Goal: Information Seeking & Learning: Learn about a topic

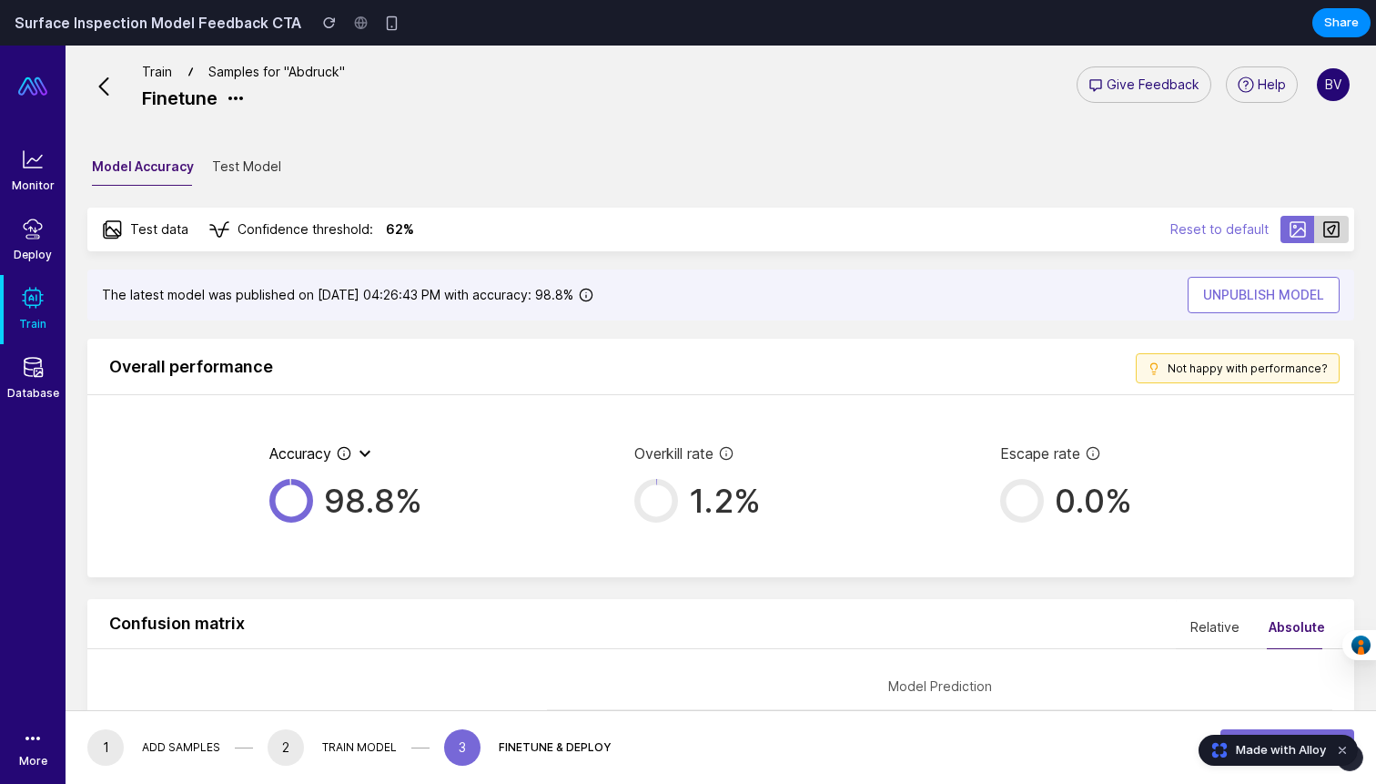
click at [1261, 368] on span "Not happy with performance?" at bounding box center [1248, 368] width 160 height 14
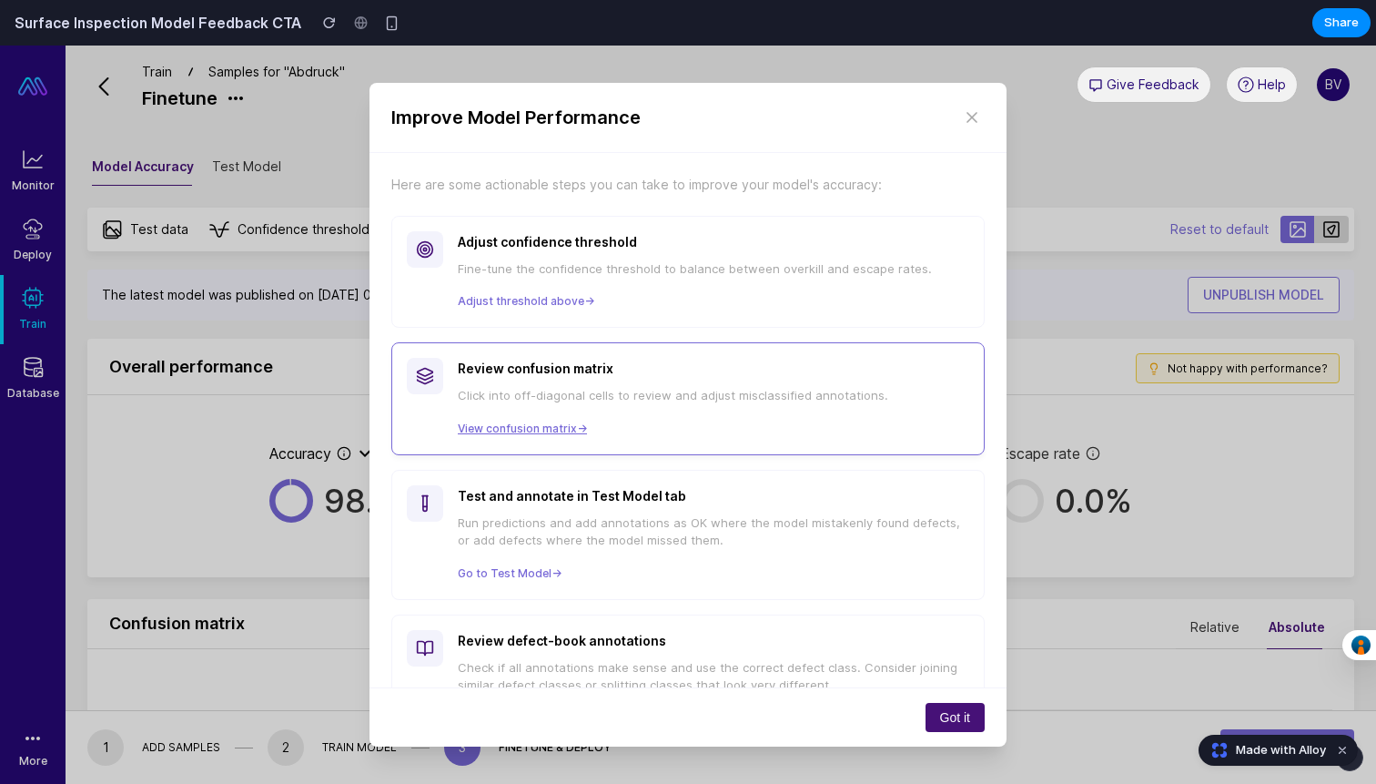
click at [560, 426] on link "View confusion matrix →" at bounding box center [522, 429] width 129 height 22
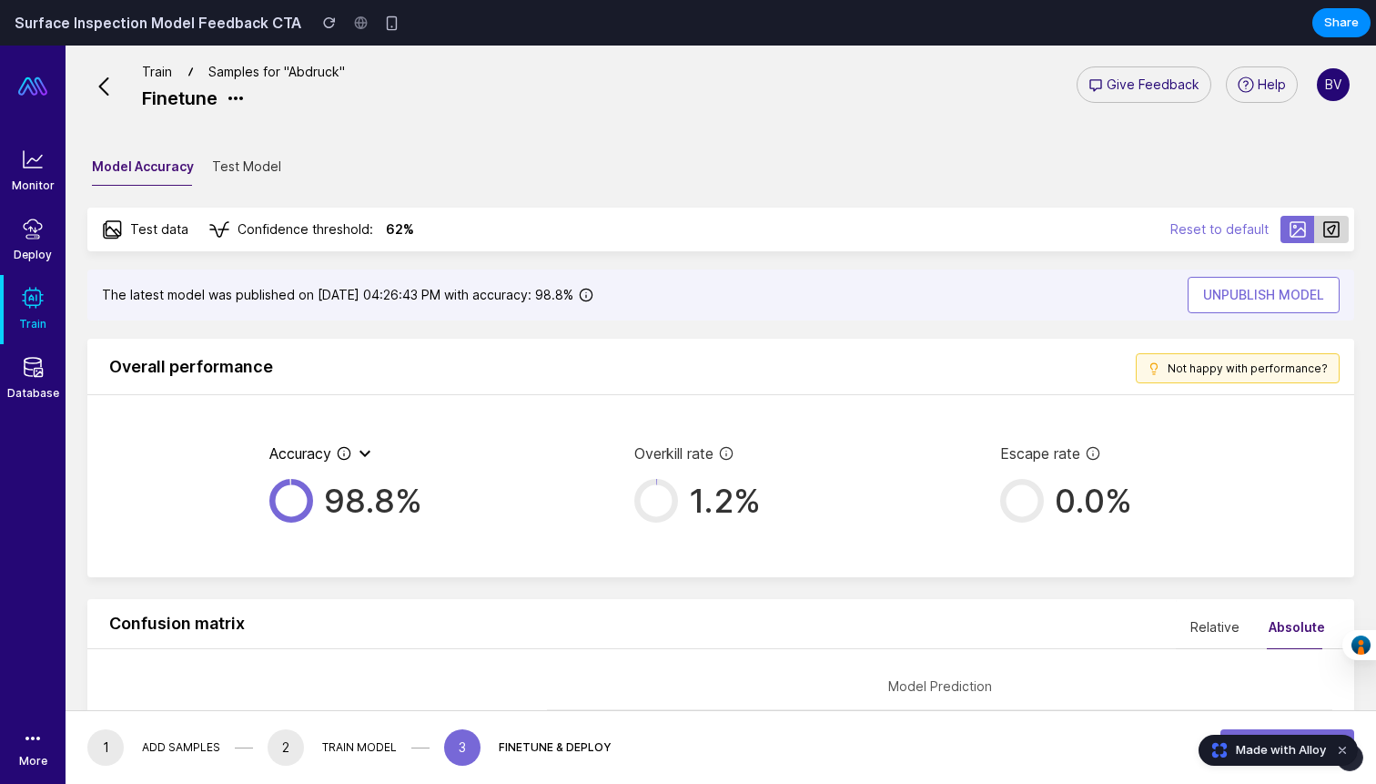
click at [1195, 370] on span "Not happy with performance?" at bounding box center [1248, 368] width 160 height 14
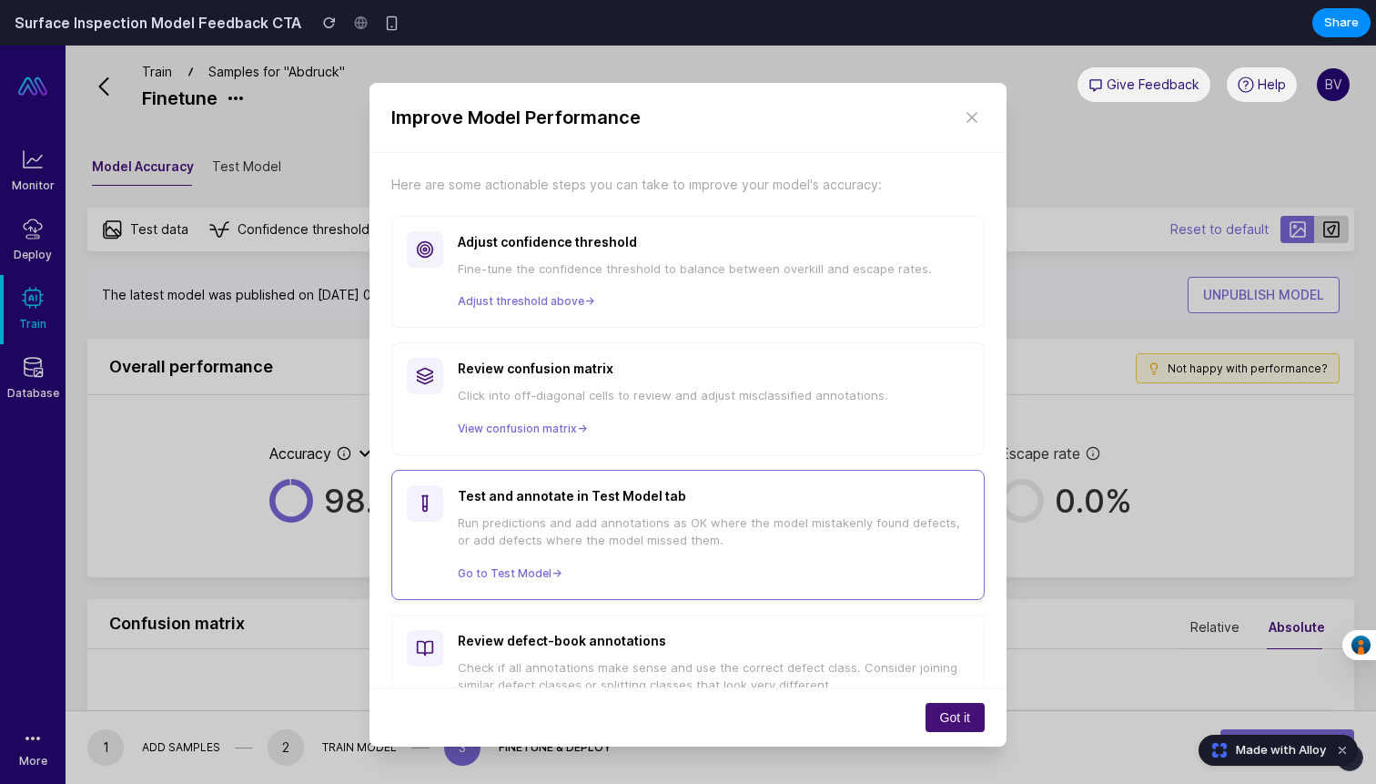
click at [531, 583] on div "Test and annotate in Test Model tab Run predictions and add annotations as OK w…" at bounding box center [687, 535] width 593 height 130
click at [532, 574] on link "Go to Test Model →" at bounding box center [510, 574] width 104 height 22
